Goal: Navigation & Orientation: Find specific page/section

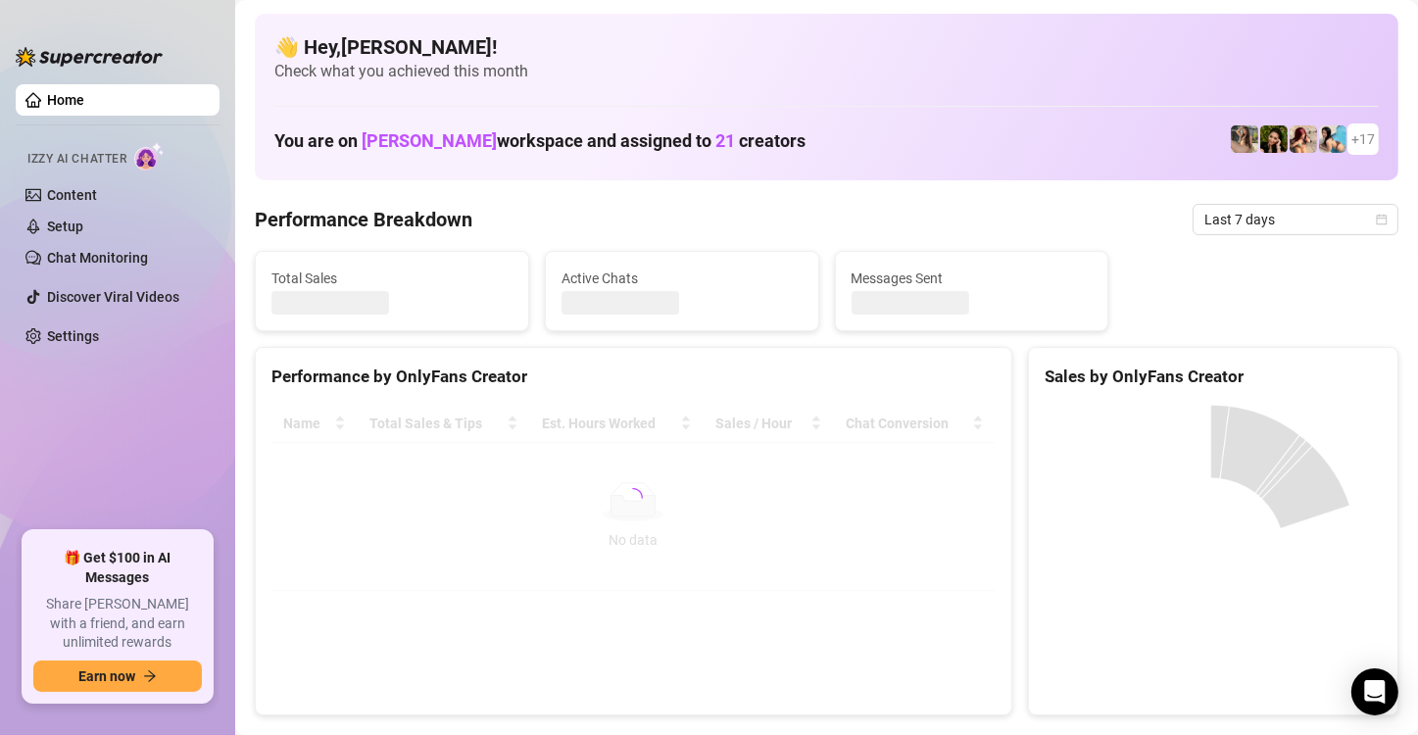
click at [191, 427] on ul "Home Izzy AI Chatter Content Setup Chat Monitoring Discover Viral Videos Settin…" at bounding box center [118, 299] width 204 height 447
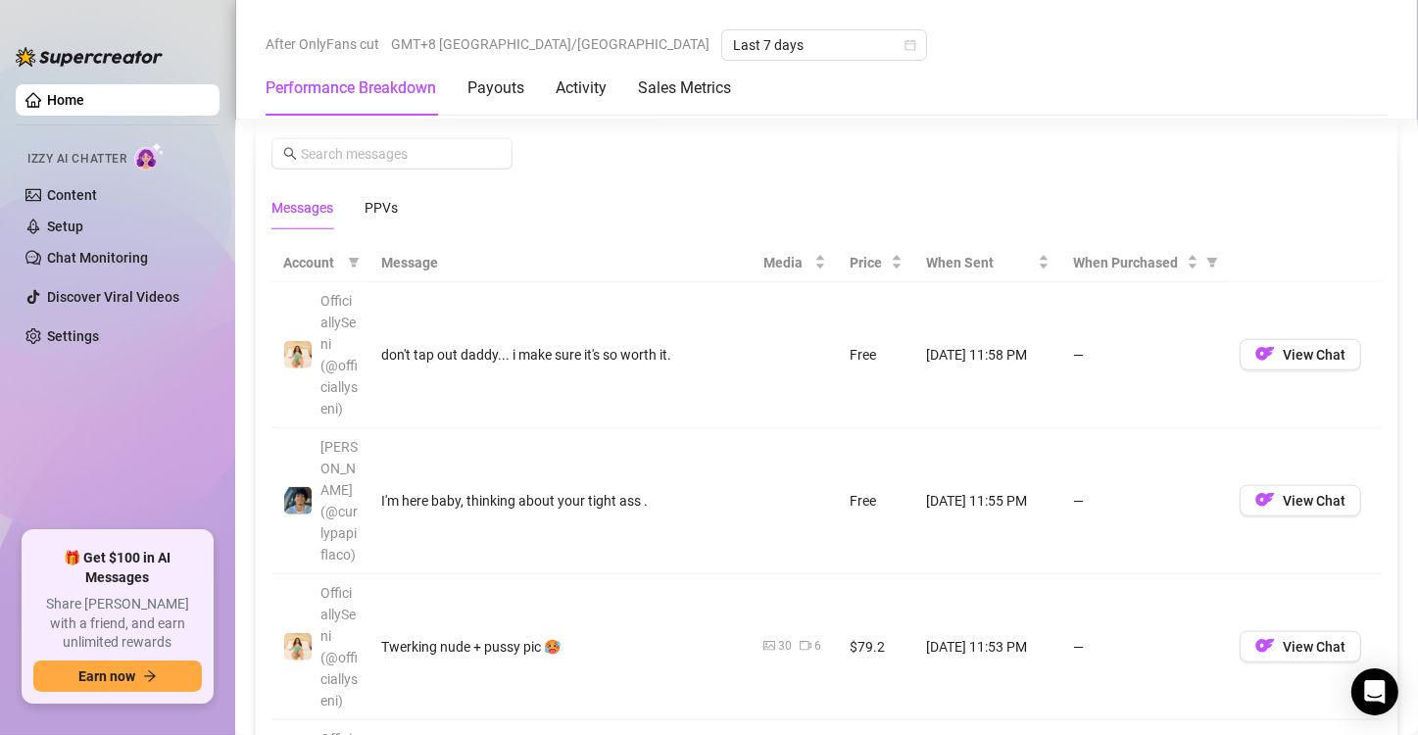
scroll to position [1960, 0]
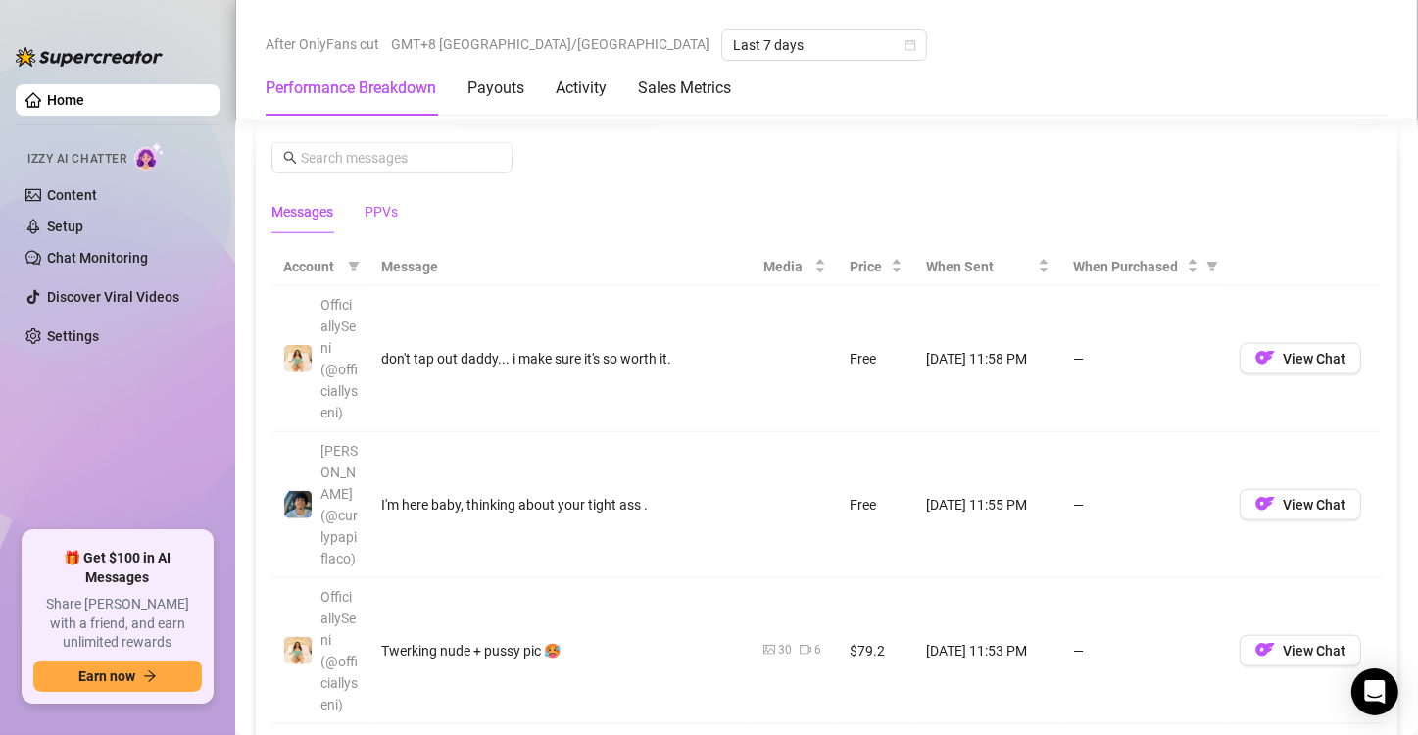
click at [375, 209] on div "PPVs" at bounding box center [381, 212] width 33 height 22
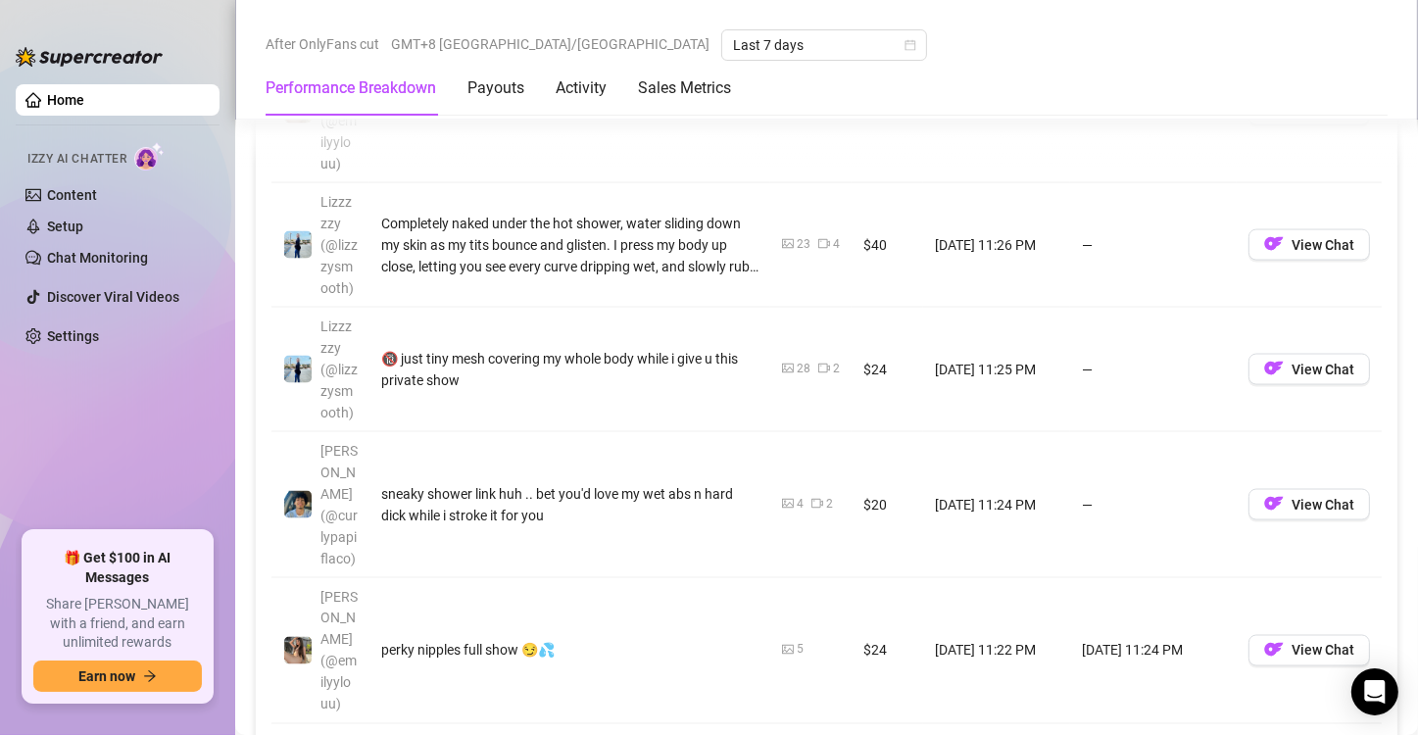
scroll to position [2940, 0]
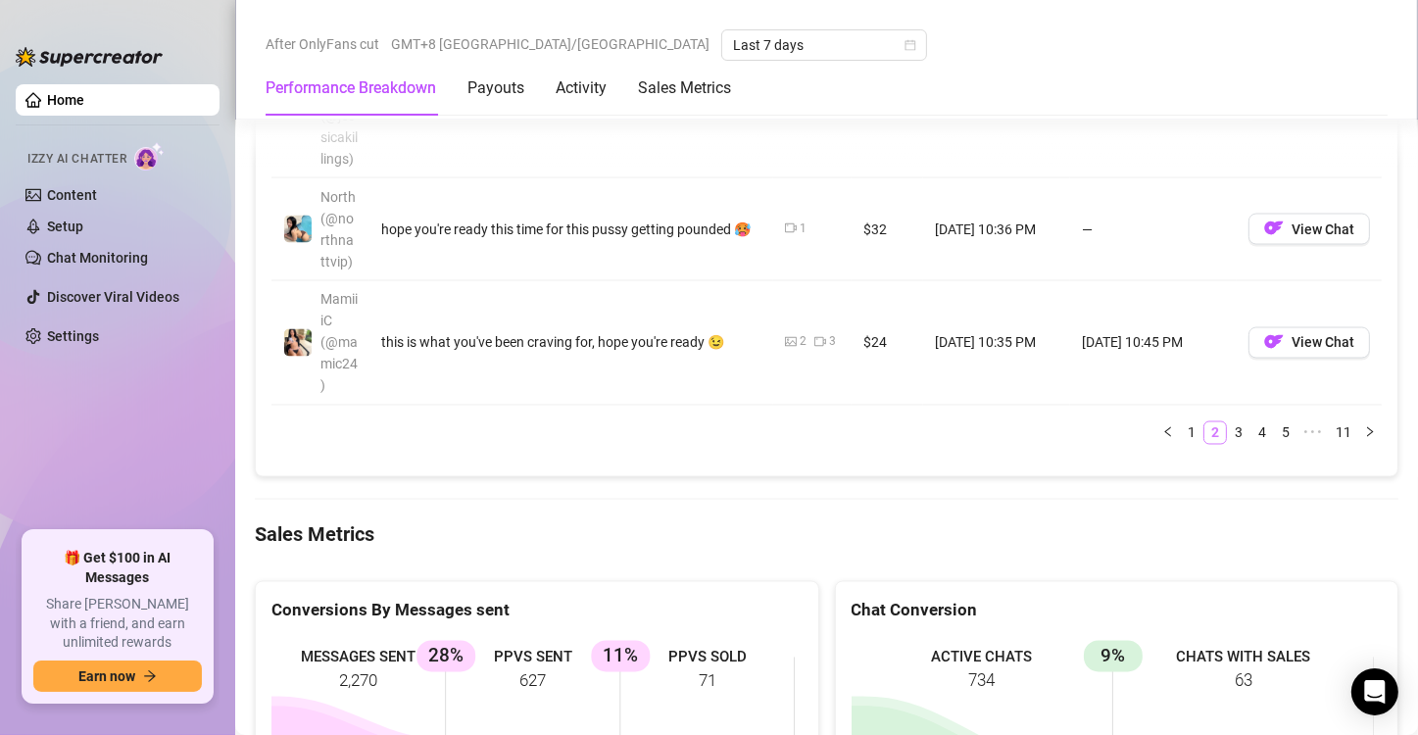
scroll to position [3136, 0]
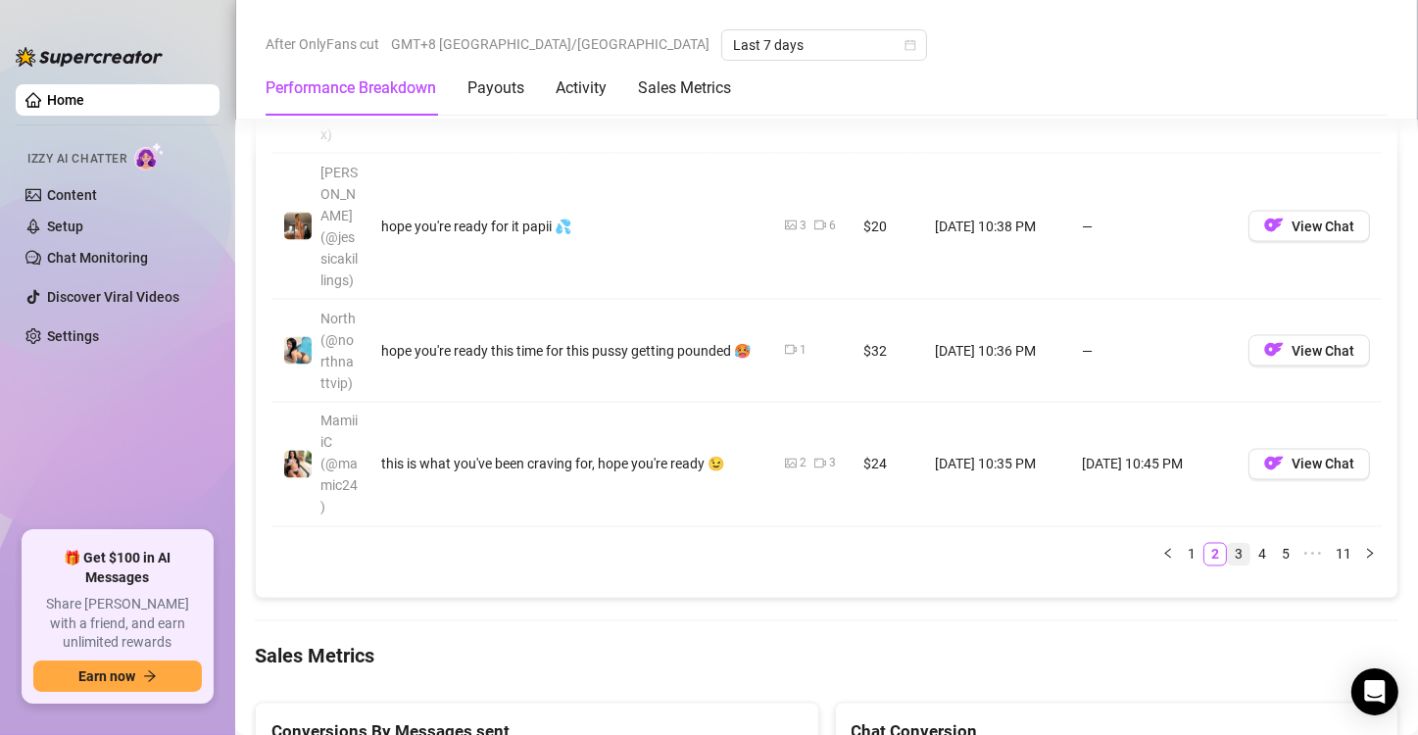
click at [1228, 544] on link "3" at bounding box center [1239, 555] width 22 height 22
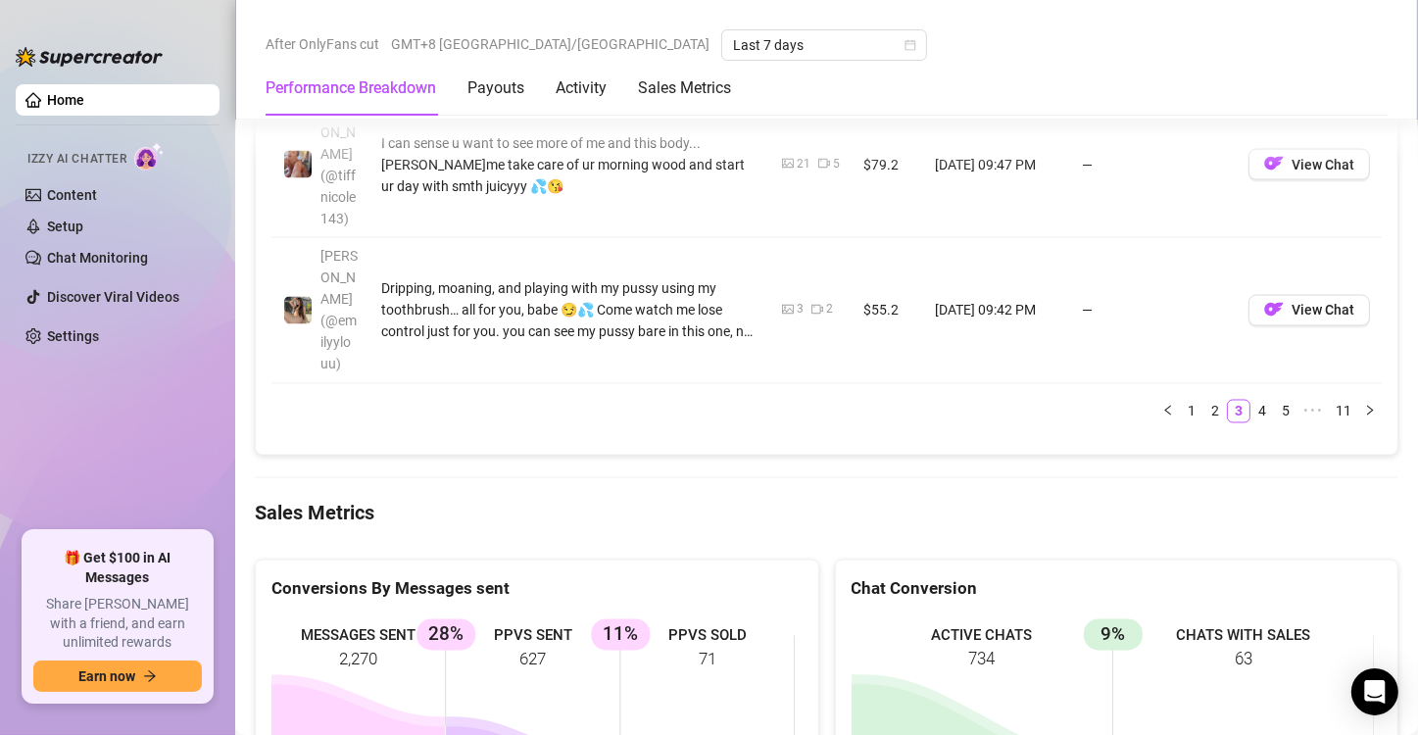
scroll to position [3332, 0]
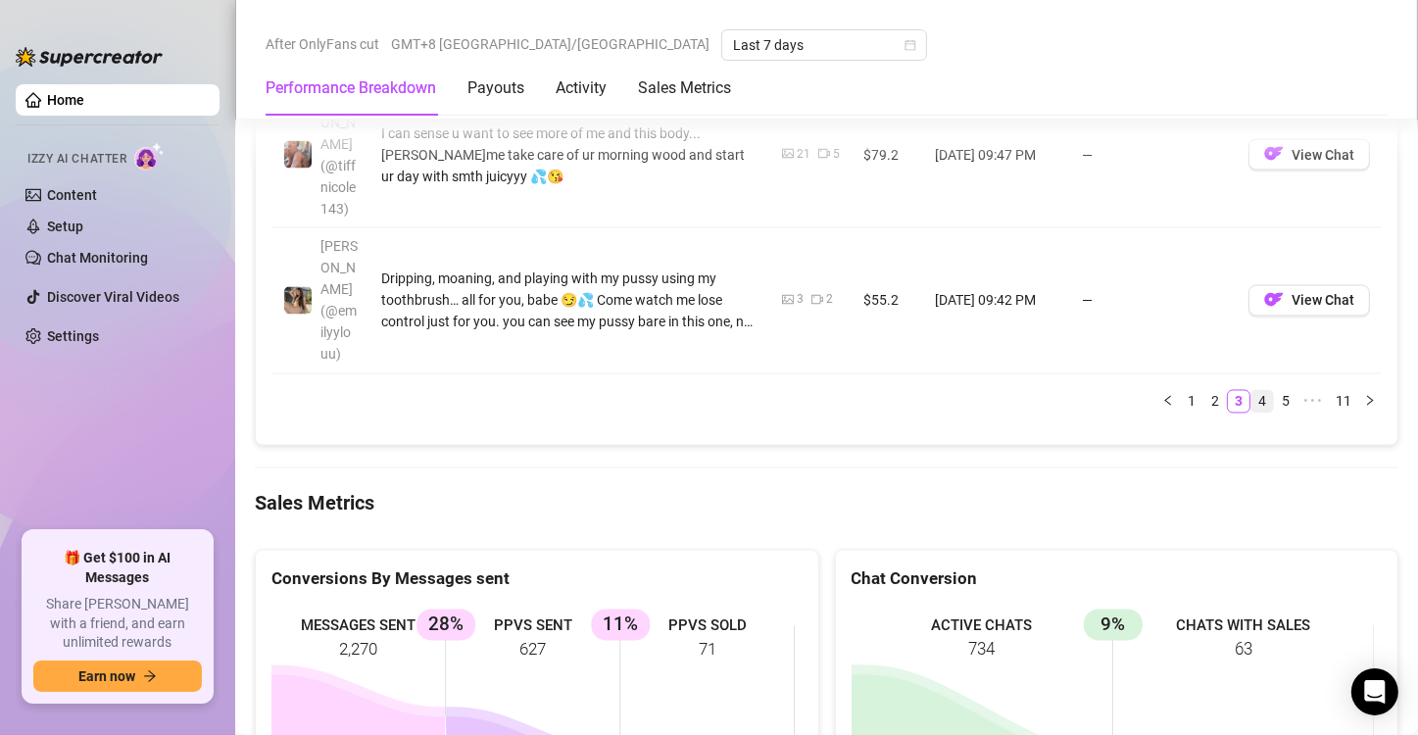
click at [1251, 391] on link "4" at bounding box center [1262, 402] width 22 height 22
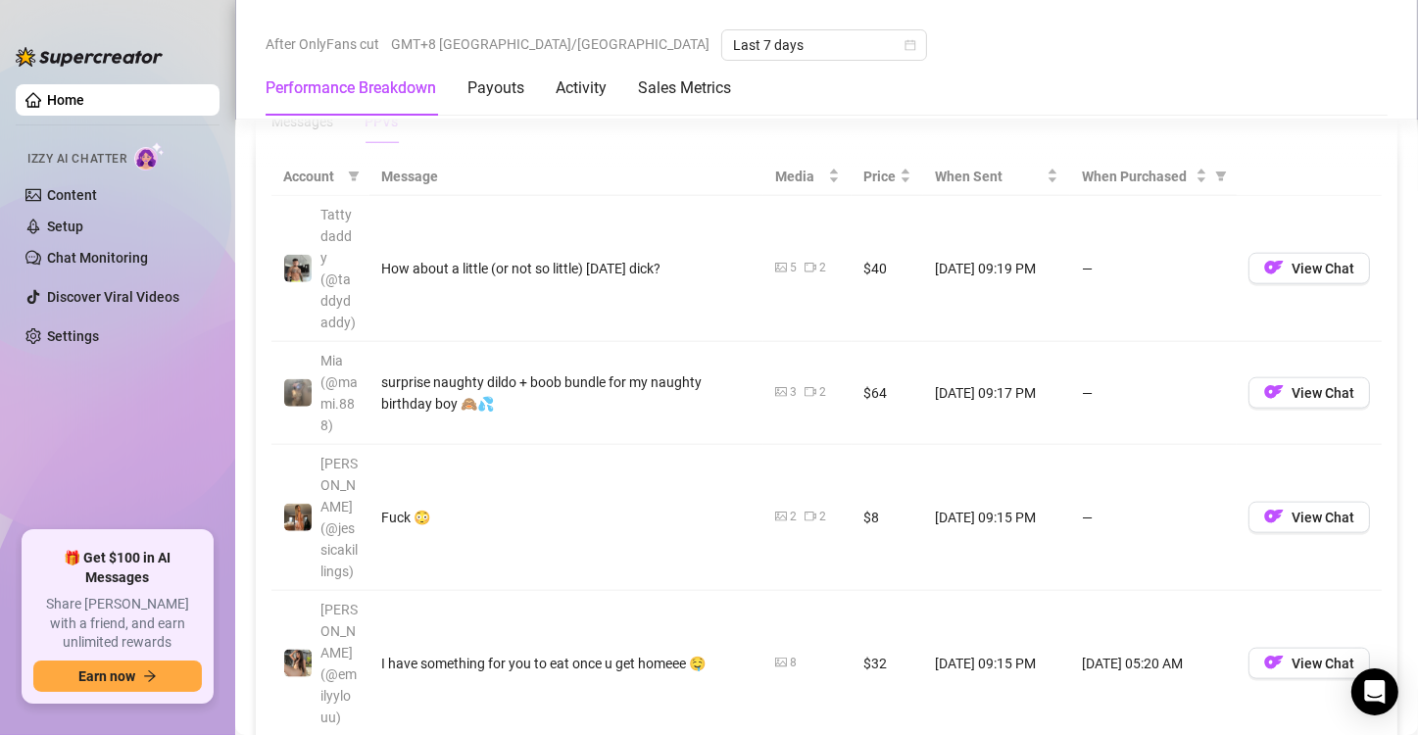
scroll to position [2058, 0]
